Goal: Task Accomplishment & Management: Use online tool/utility

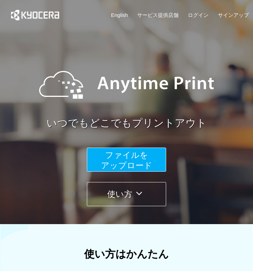
click at [126, 161] on button "ファイルを ​​アップロード" at bounding box center [126, 159] width 79 height 24
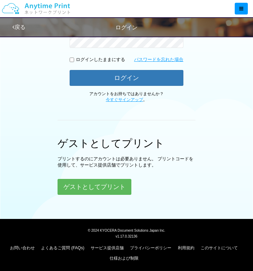
scroll to position [146, 0]
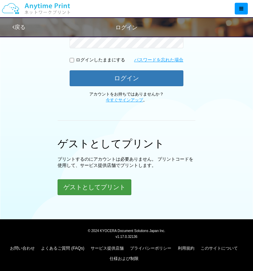
click at [116, 186] on button "ゲストとしてプリント" at bounding box center [95, 187] width 74 height 16
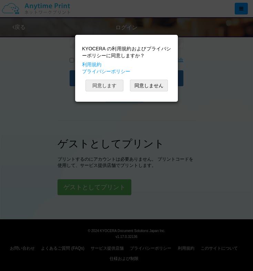
click at [114, 86] on button "同意します" at bounding box center [104, 86] width 38 height 12
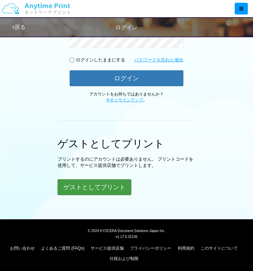
click at [92, 190] on button "ゲストとしてプリント" at bounding box center [95, 187] width 74 height 16
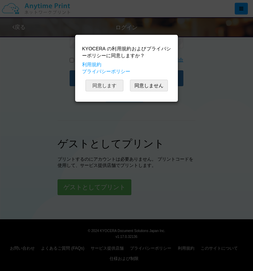
click at [100, 89] on button "同意します" at bounding box center [104, 86] width 38 height 12
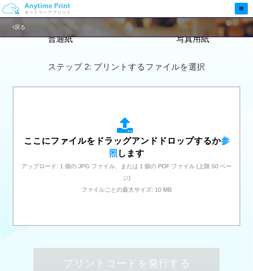
scroll to position [194, 0]
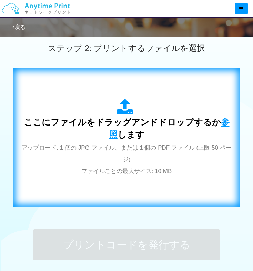
click at [221, 121] on span "参照" at bounding box center [169, 128] width 121 height 22
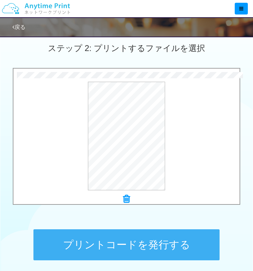
click at [171, 240] on button "プリントコードを発行する" at bounding box center [126, 244] width 186 height 31
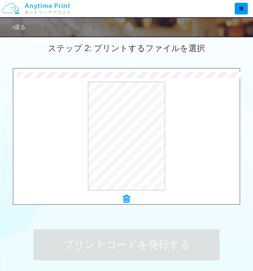
scroll to position [0, 0]
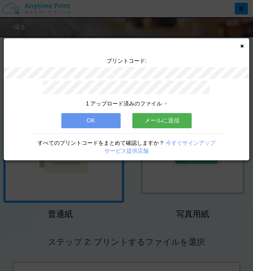
click at [96, 121] on button "OK" at bounding box center [90, 120] width 59 height 15
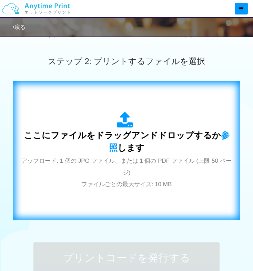
scroll to position [192, 0]
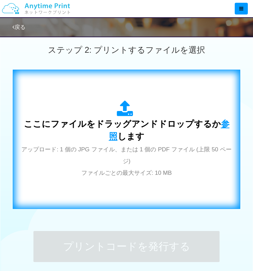
click at [222, 126] on span "参照" at bounding box center [169, 130] width 121 height 22
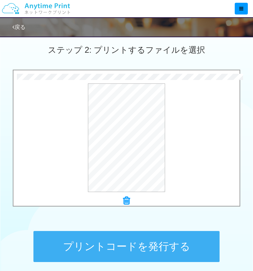
click at [189, 236] on button "プリントコードを発行する" at bounding box center [126, 246] width 186 height 31
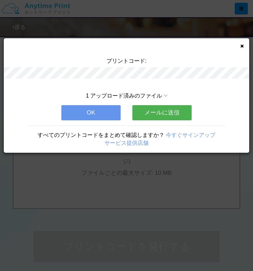
scroll to position [0, 0]
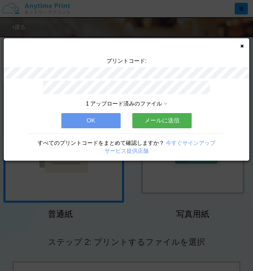
click at [243, 45] on icon at bounding box center [241, 46] width 3 height 4
